Goal: Task Accomplishment & Management: Use online tool/utility

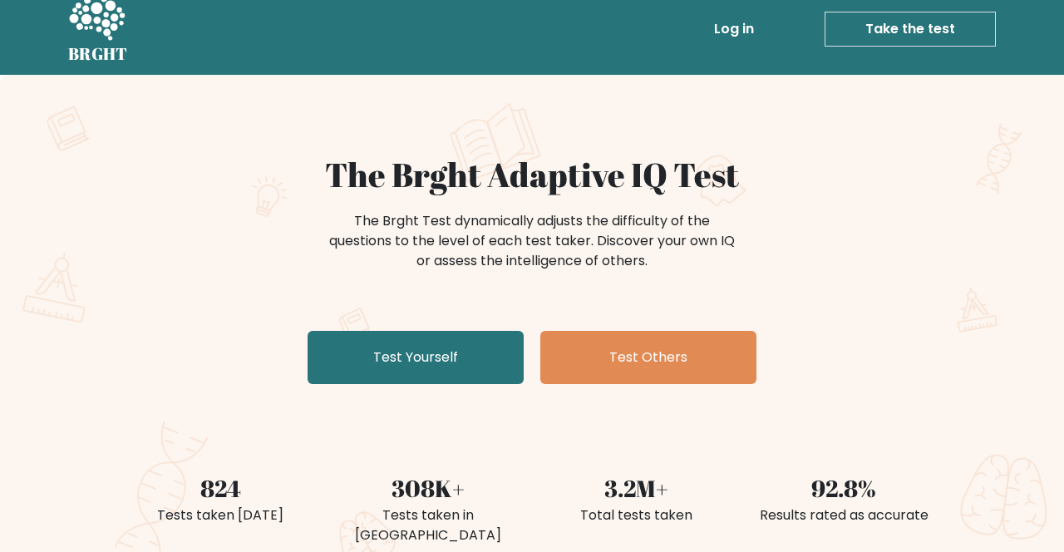
scroll to position [12, 0]
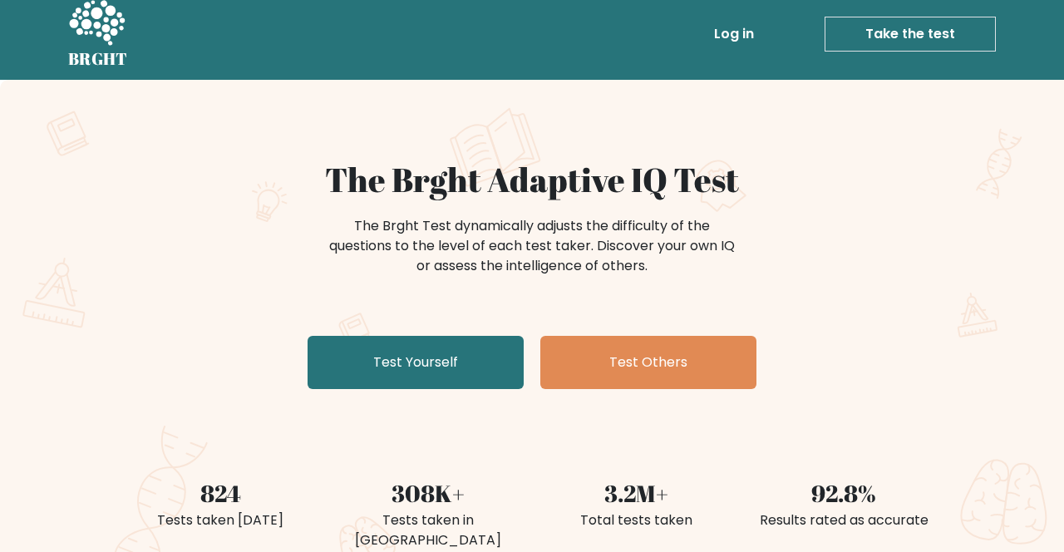
click at [453, 359] on link "Test Yourself" at bounding box center [415, 362] width 216 height 53
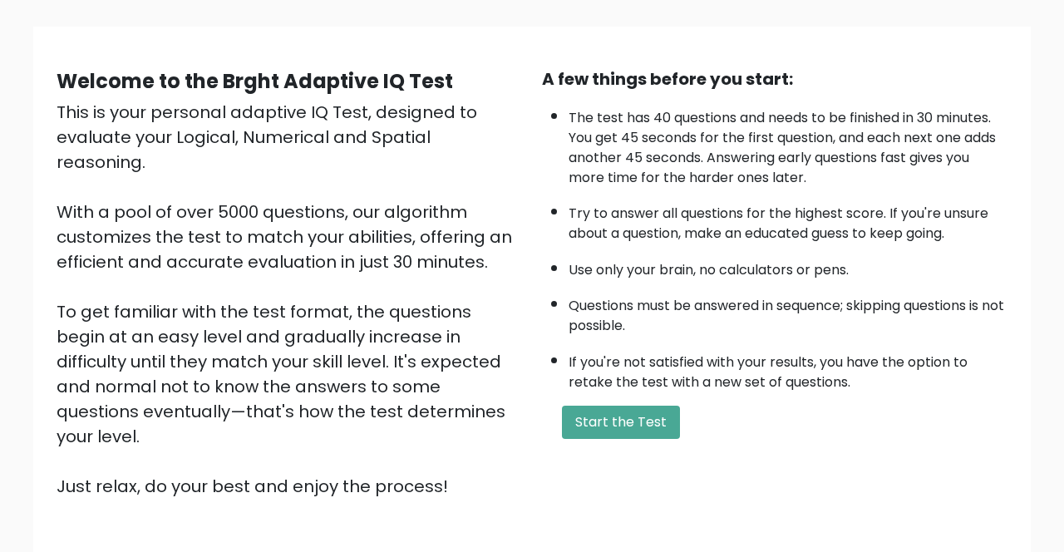
scroll to position [123, 0]
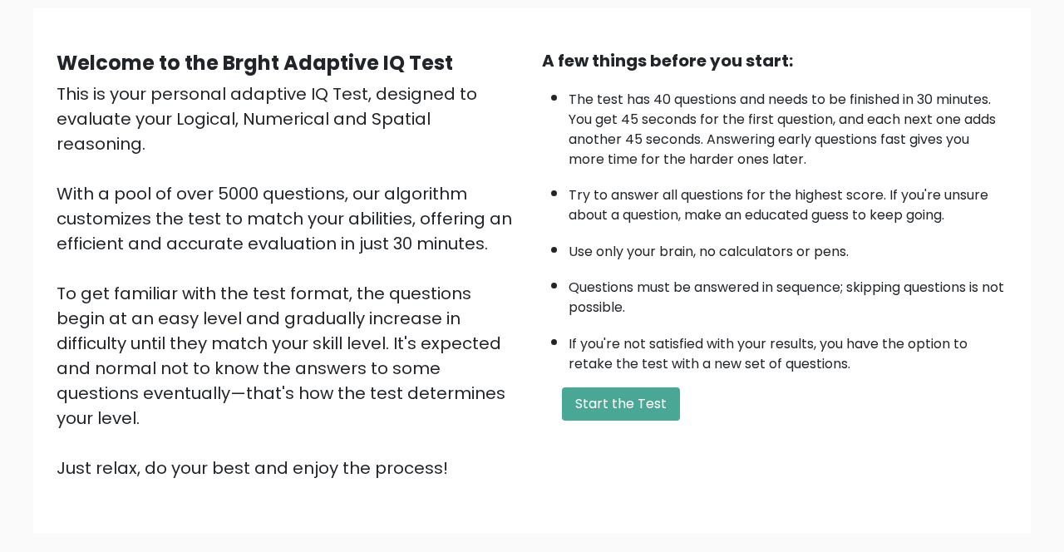
click at [653, 394] on button "Start the Test" at bounding box center [621, 403] width 118 height 33
